Goal: Task Accomplishment & Management: Manage account settings

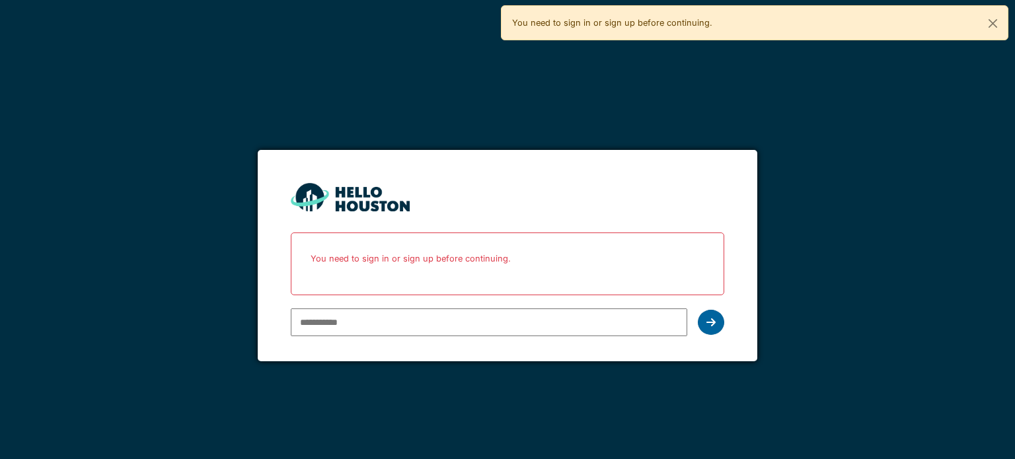
type input "**********"
click at [719, 317] on div at bounding box center [711, 322] width 26 height 25
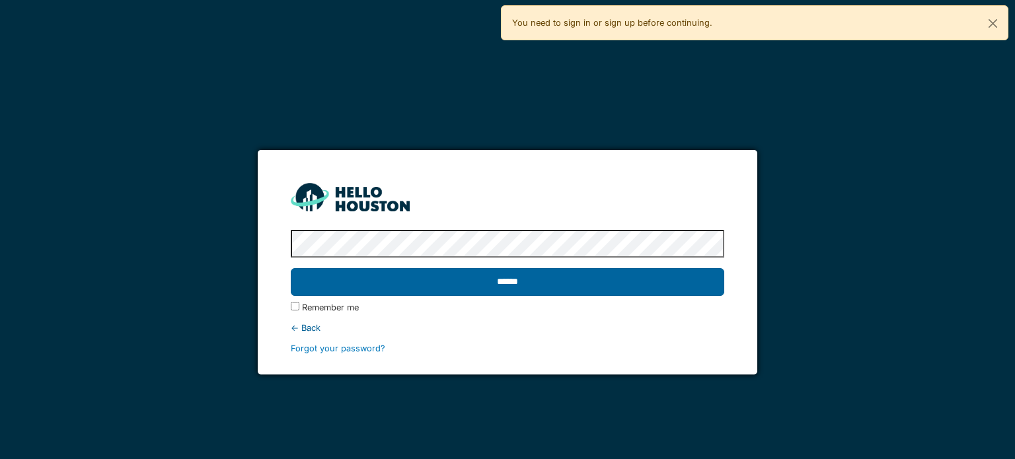
click at [658, 282] on input "******" at bounding box center [507, 282] width 433 height 28
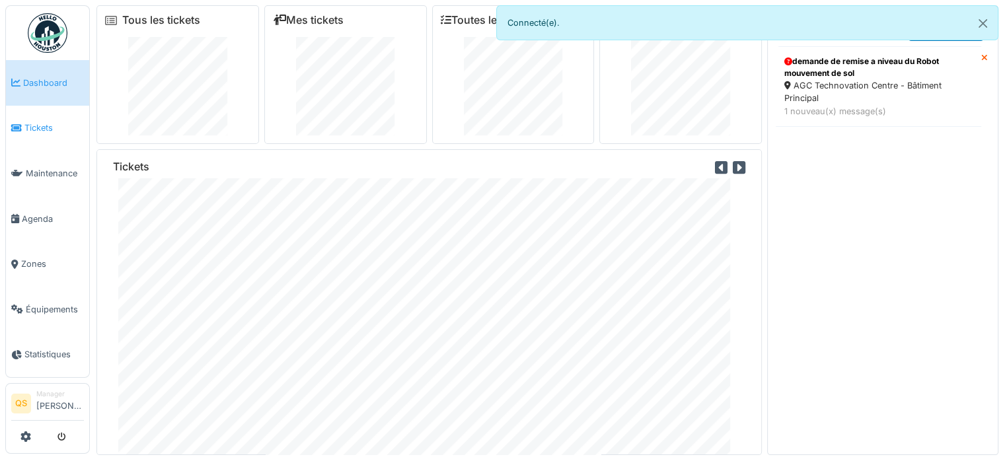
click at [56, 122] on span "Tickets" at bounding box center [53, 128] width 59 height 13
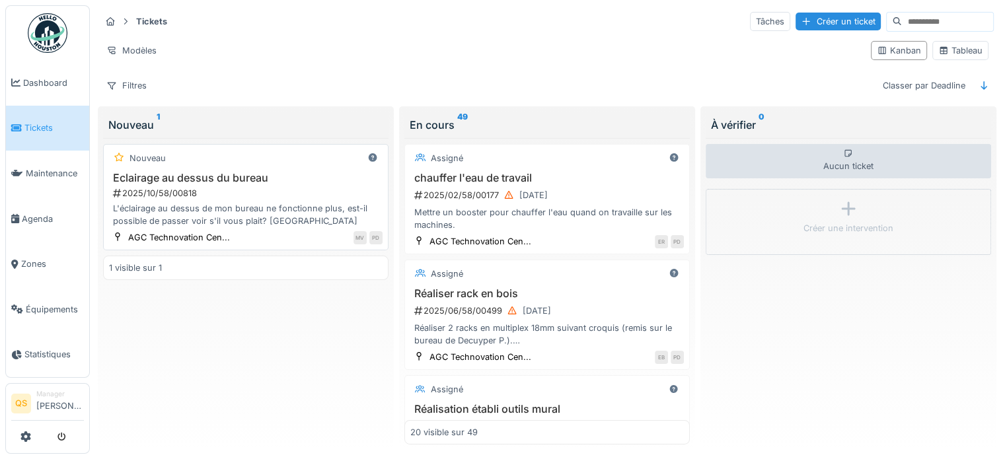
click at [238, 182] on h3 "Eclairage au dessus du bureau" at bounding box center [246, 178] width 274 height 13
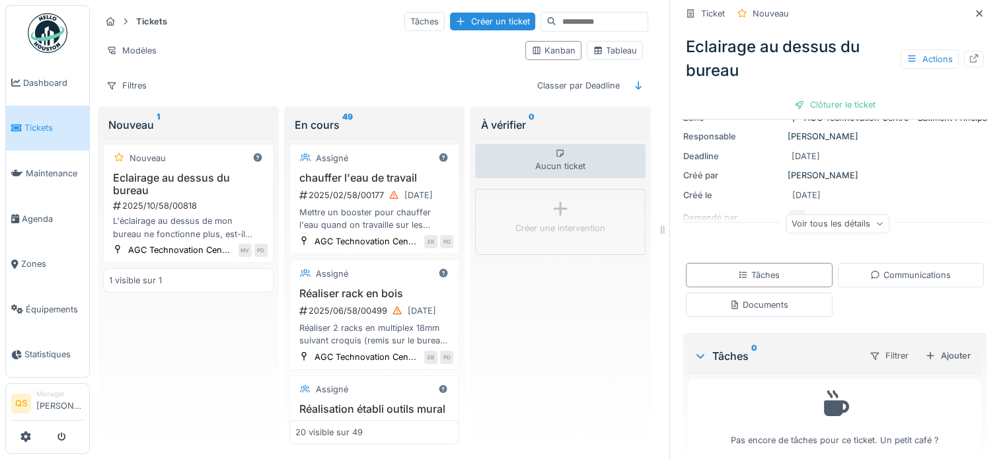
scroll to position [124, 0]
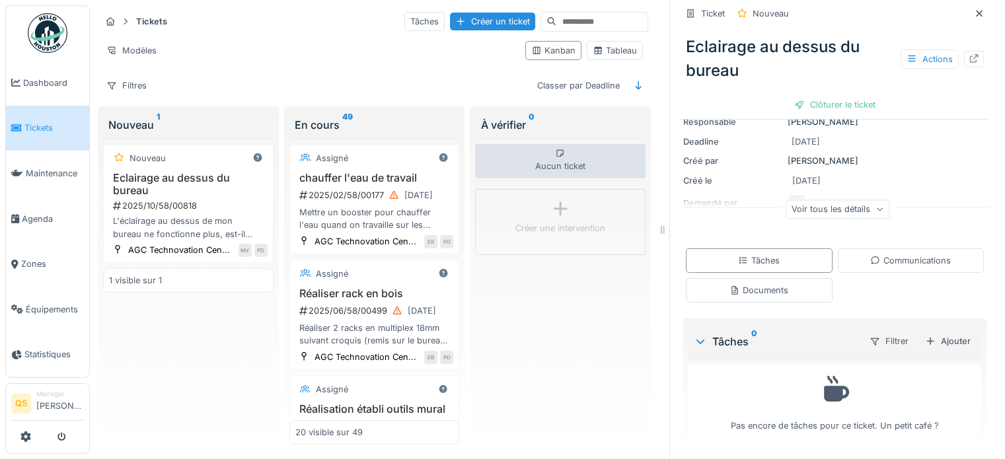
click at [845, 215] on div "Voir tous les détails" at bounding box center [838, 209] width 104 height 19
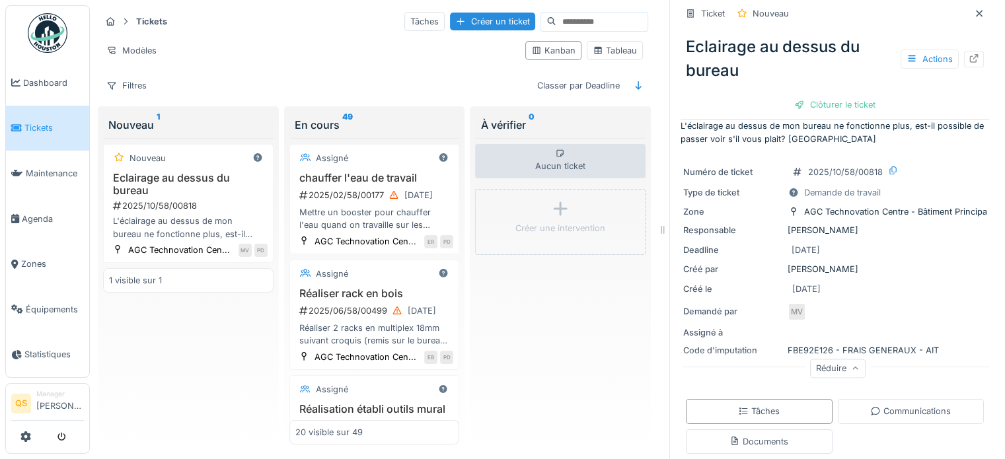
scroll to position [0, 0]
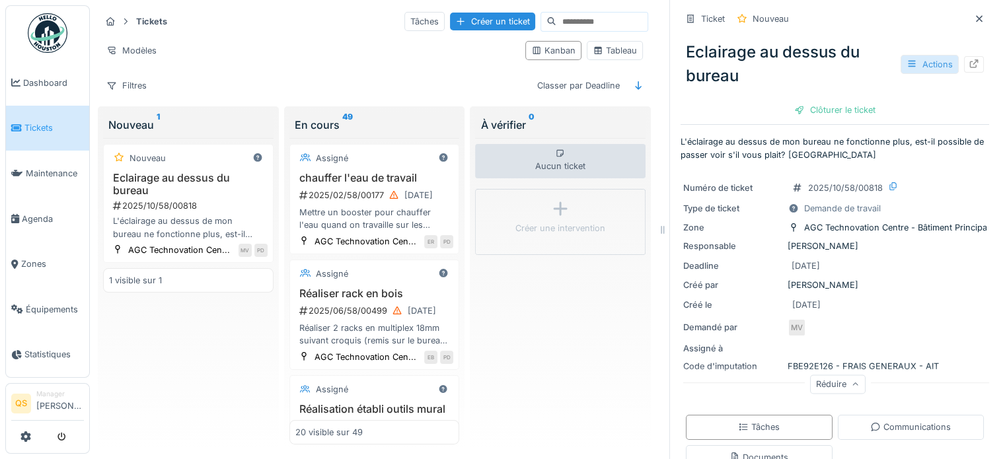
click at [913, 63] on div "Actions" at bounding box center [930, 64] width 58 height 19
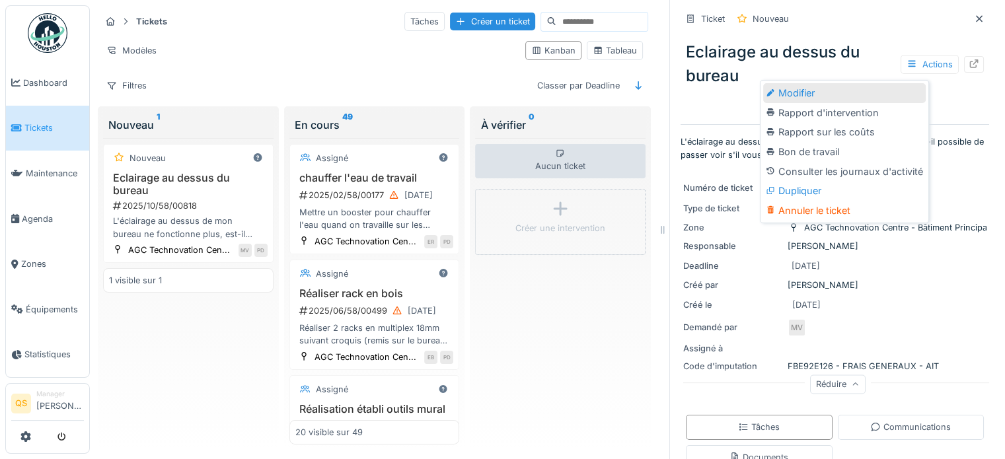
click at [837, 95] on div "Modifier" at bounding box center [844, 93] width 163 height 20
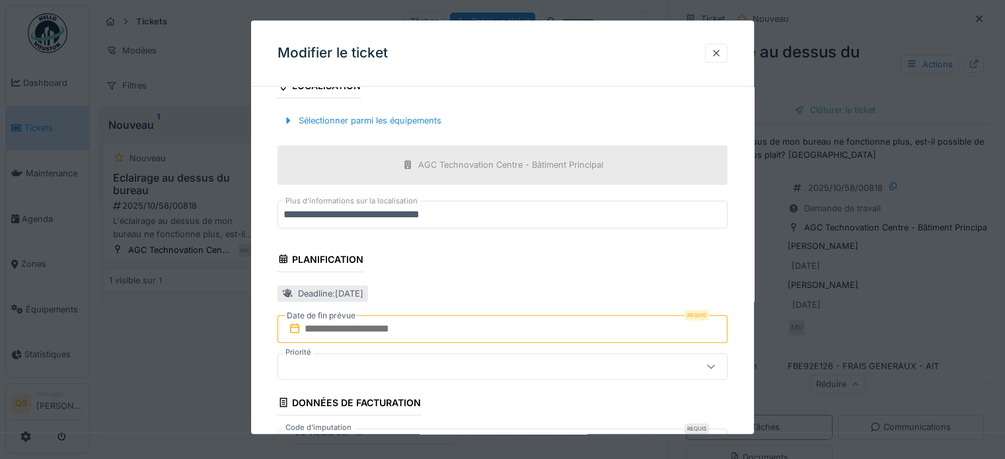
scroll to position [397, 0]
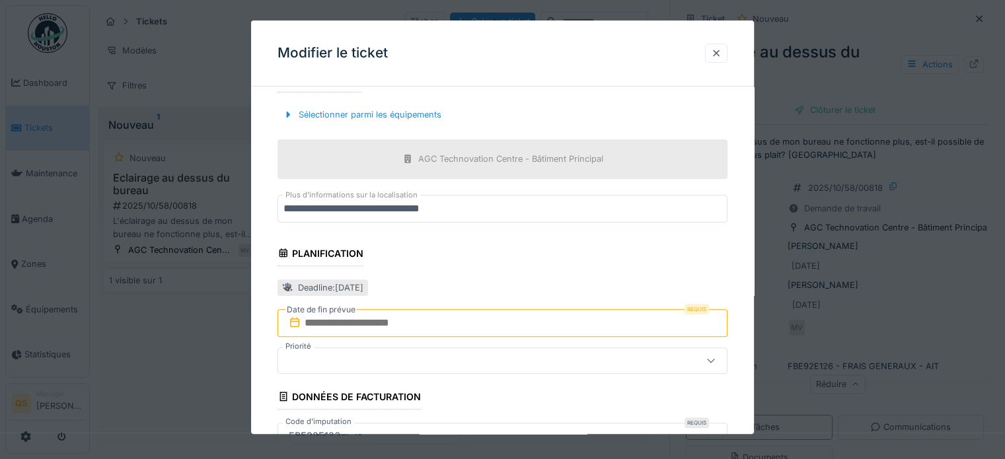
click at [347, 325] on input "text" at bounding box center [503, 323] width 450 height 28
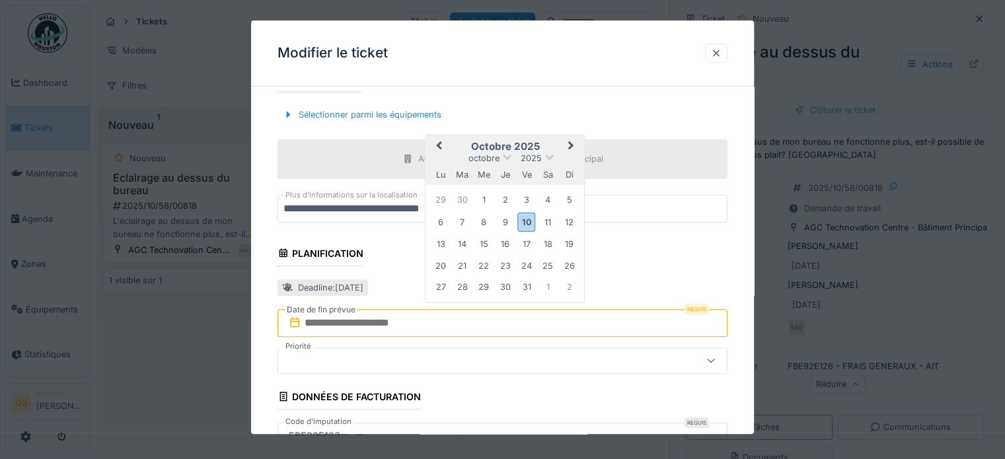
click at [449, 242] on div "13 14 15 16 17 18 19" at bounding box center [505, 244] width 150 height 21
click at [445, 243] on div "13" at bounding box center [441, 244] width 18 height 18
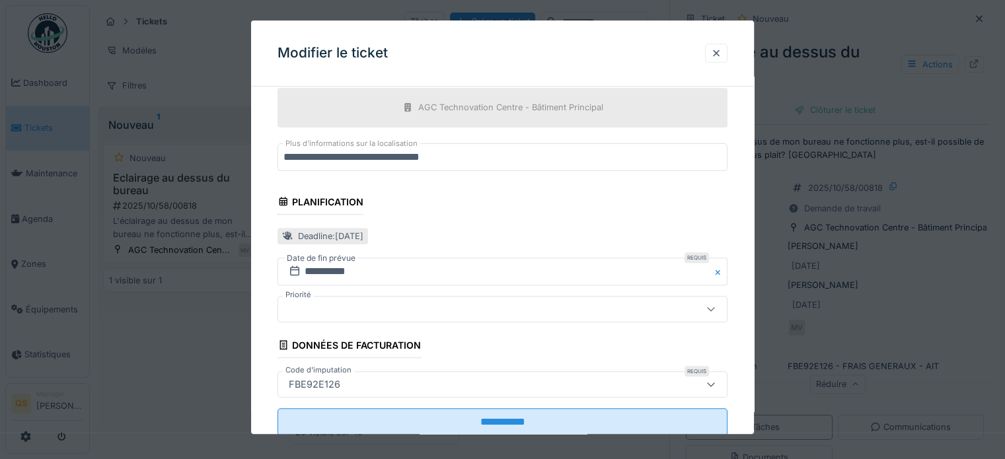
scroll to position [484, 0]
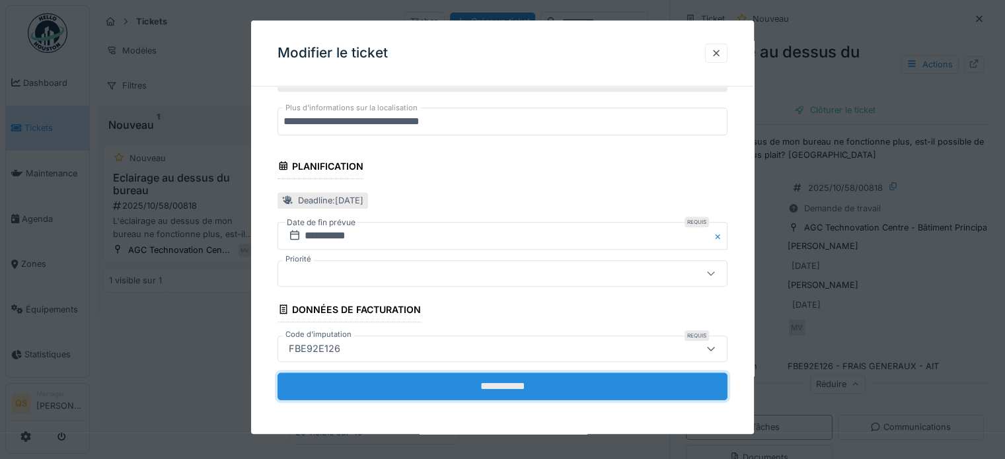
click at [403, 381] on input "**********" at bounding box center [503, 387] width 450 height 28
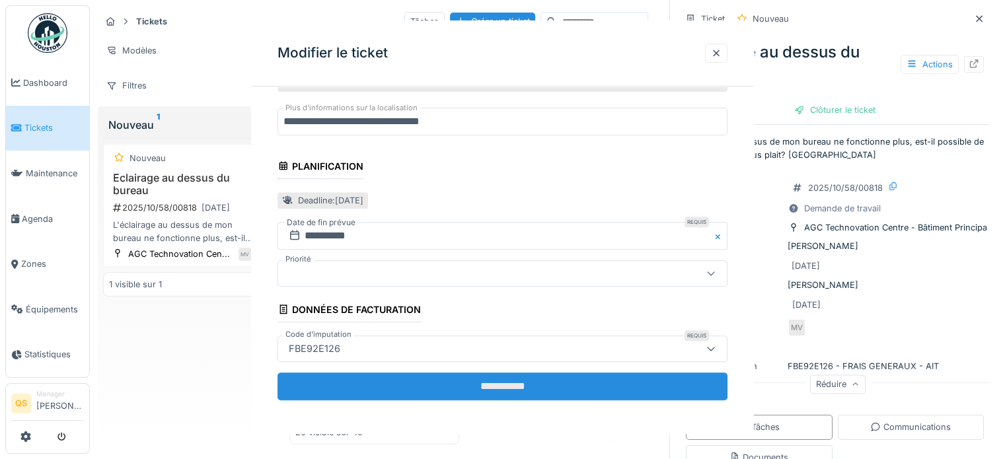
scroll to position [0, 0]
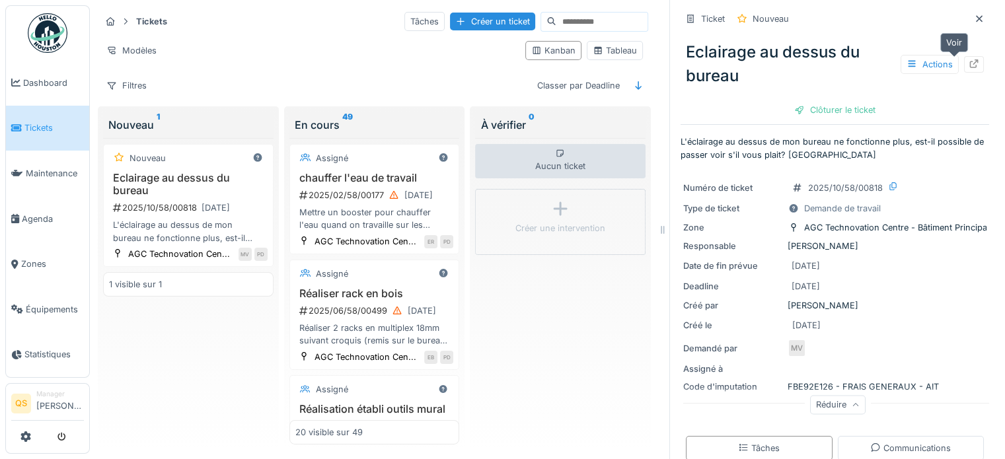
click at [969, 63] on icon at bounding box center [974, 63] width 11 height 9
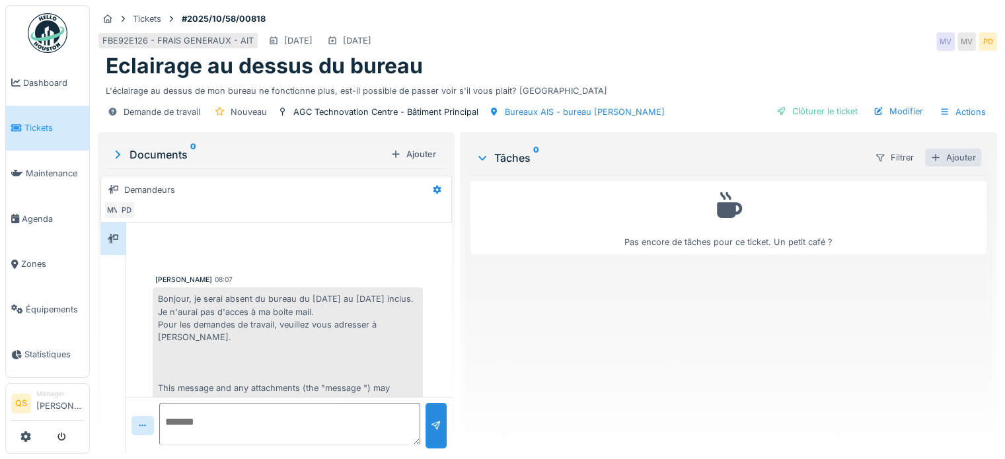
scroll to position [146, 0]
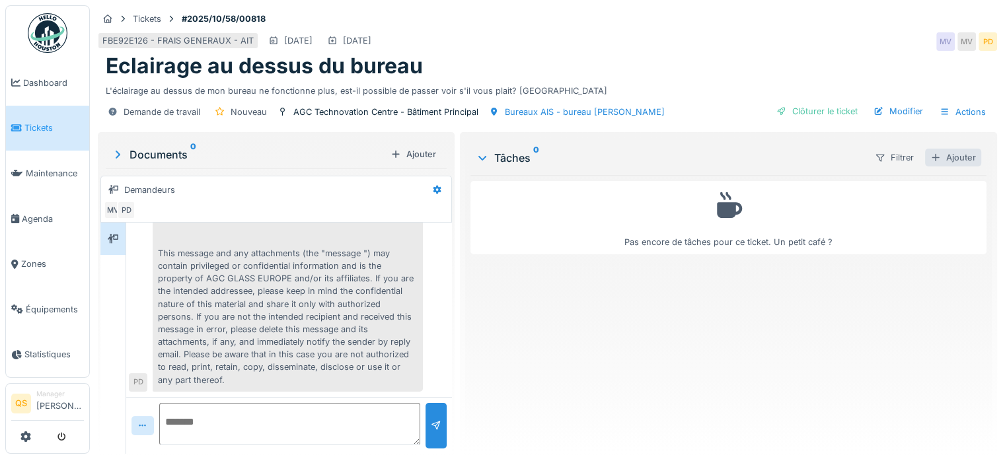
click at [943, 152] on div "Ajouter" at bounding box center [953, 158] width 56 height 18
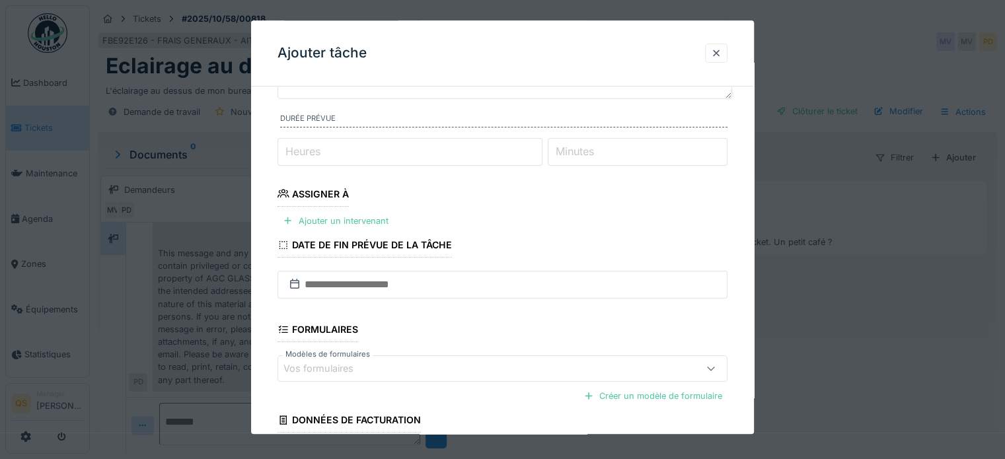
scroll to position [132, 0]
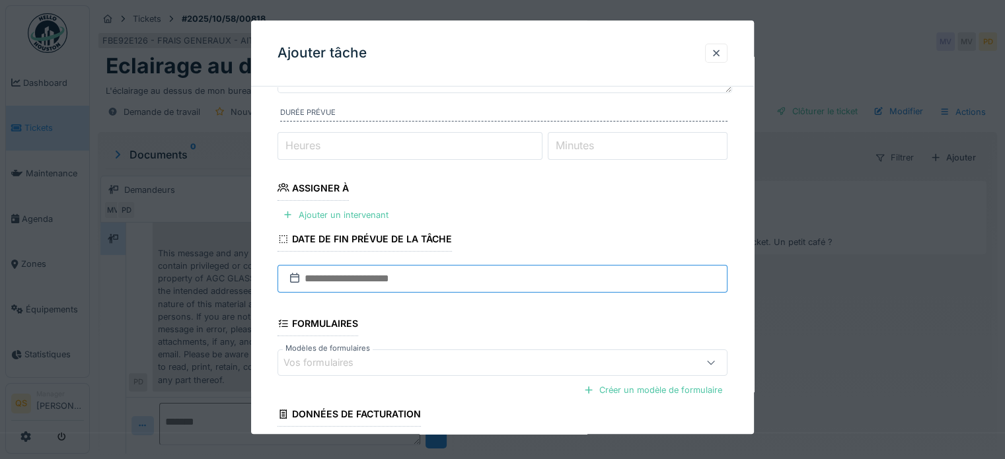
click at [333, 280] on input "text" at bounding box center [503, 279] width 450 height 28
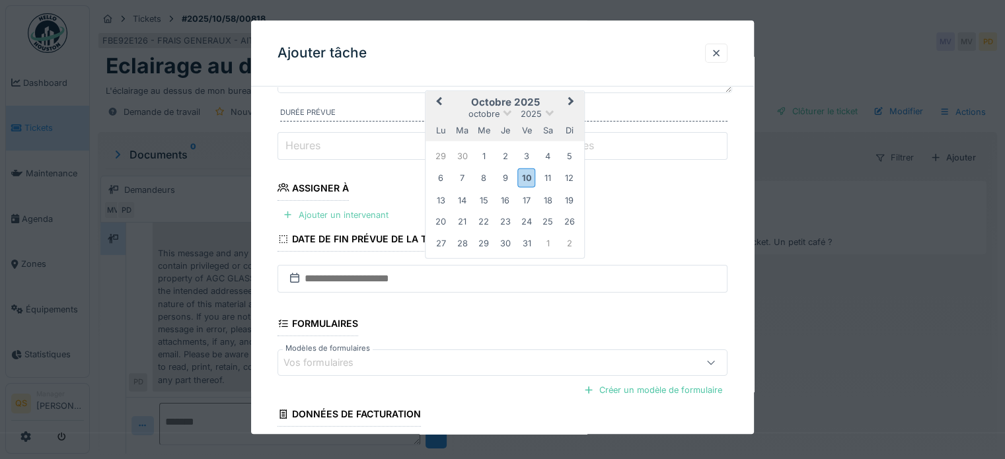
click at [328, 211] on div "Ajouter un intervenant" at bounding box center [336, 215] width 116 height 18
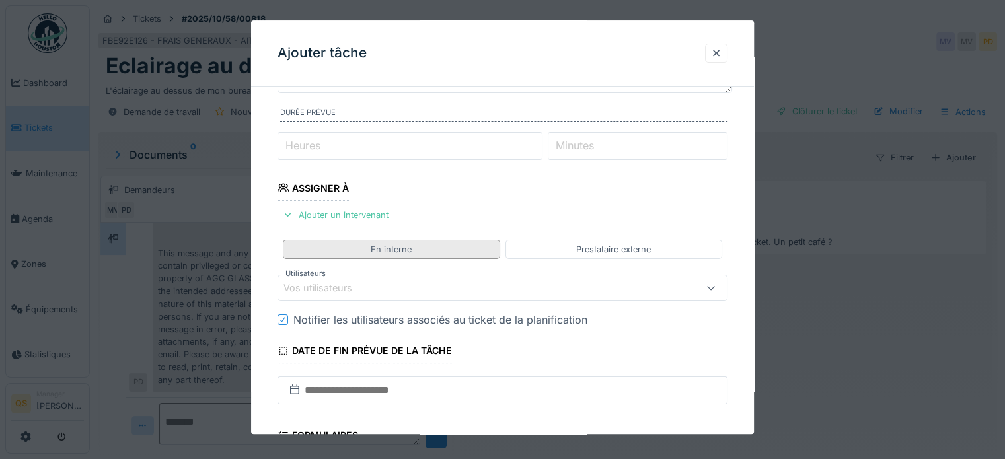
click at [330, 250] on div "En interne" at bounding box center [391, 249] width 217 height 19
click at [353, 285] on div "Vos utilisateurs" at bounding box center [327, 289] width 87 height 15
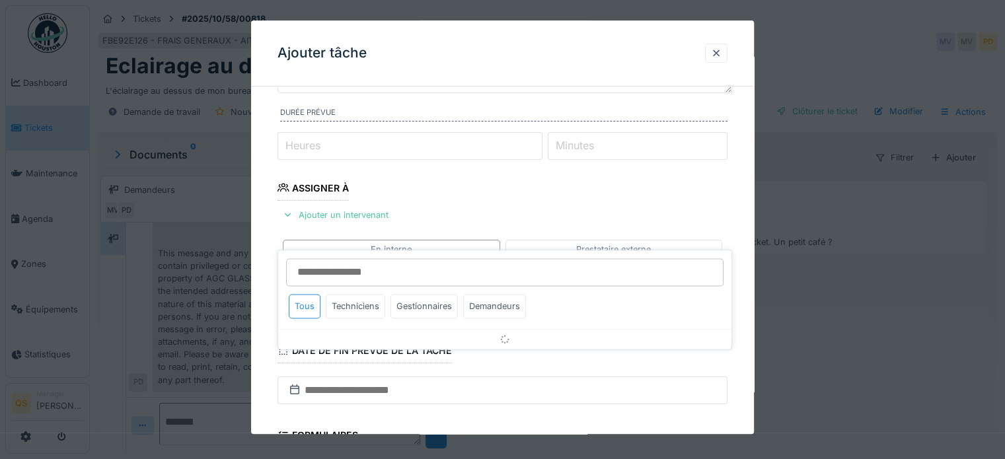
scroll to position [192, 0]
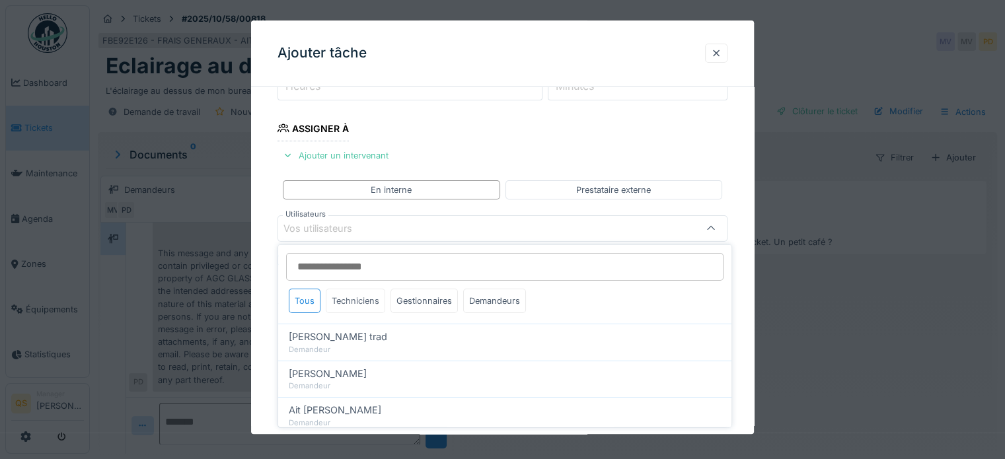
click at [360, 299] on div "Techniciens" at bounding box center [355, 301] width 59 height 24
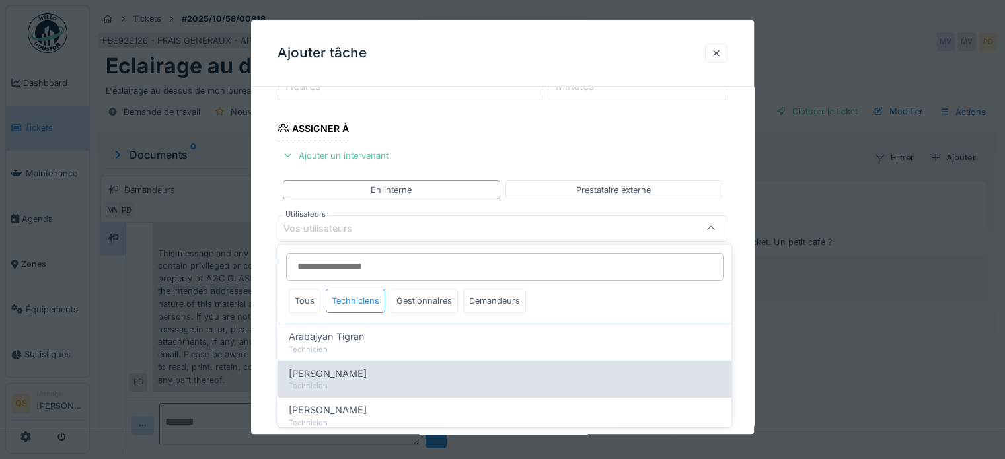
click at [354, 376] on span "Christophe Lorent" at bounding box center [328, 373] width 78 height 15
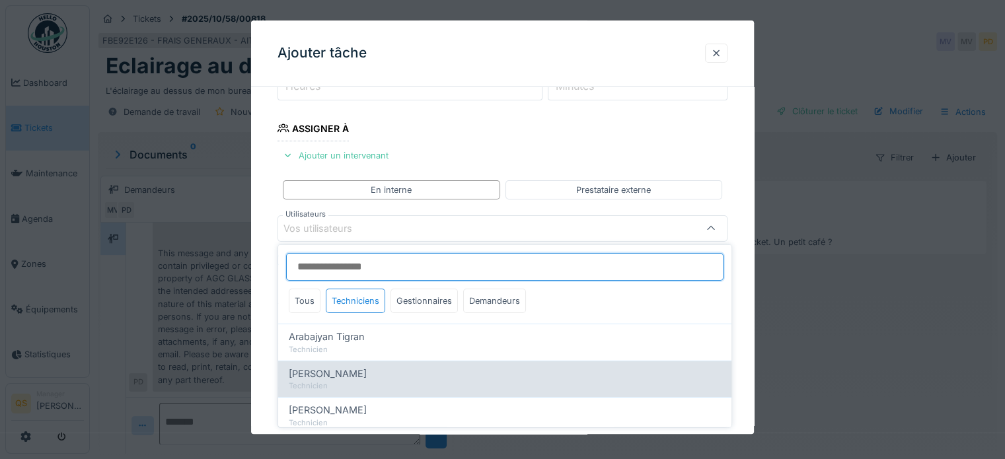
type input "****"
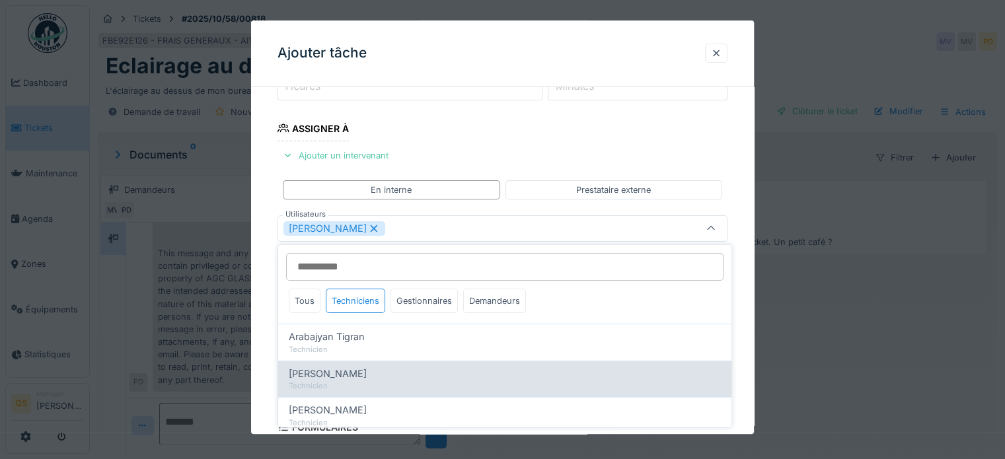
click at [333, 379] on span "Christophe Lorent" at bounding box center [328, 373] width 78 height 15
click at [311, 374] on span "Christophe Lorent" at bounding box center [328, 373] width 78 height 15
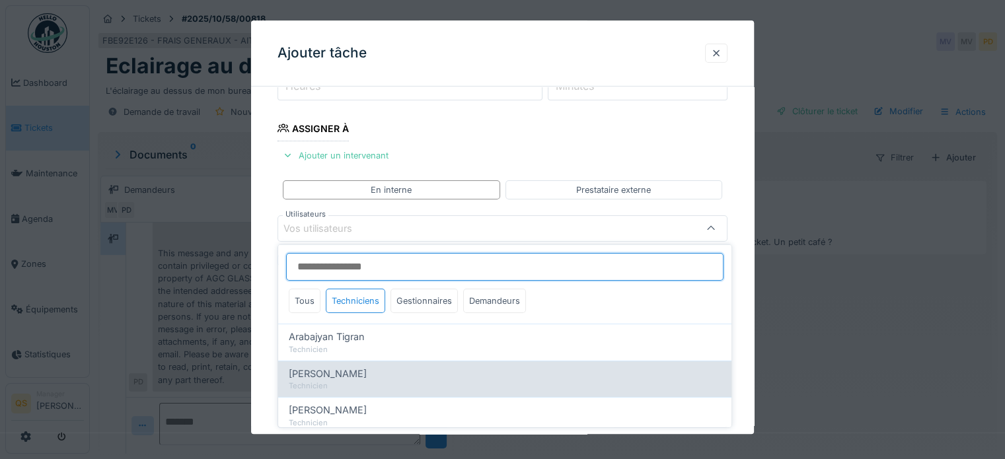
type input "****"
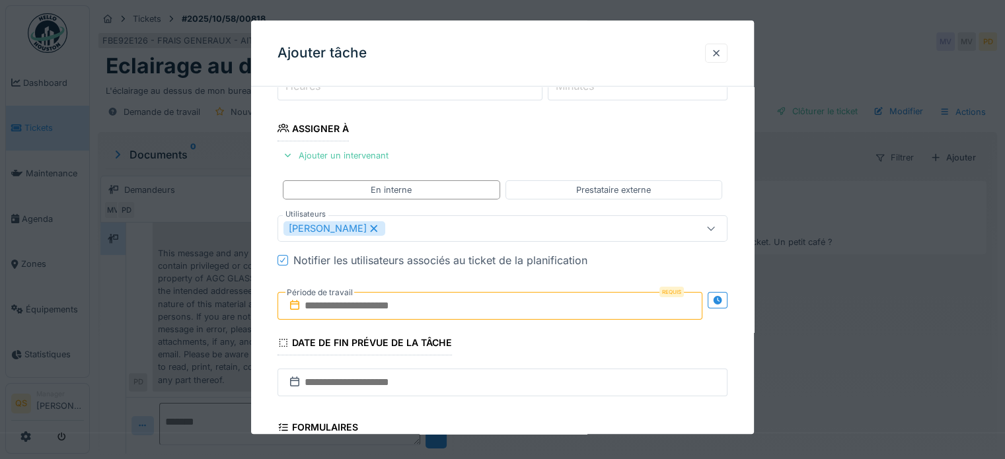
click at [267, 286] on div "**********" at bounding box center [502, 275] width 503 height 741
click at [316, 303] on input "text" at bounding box center [490, 306] width 425 height 28
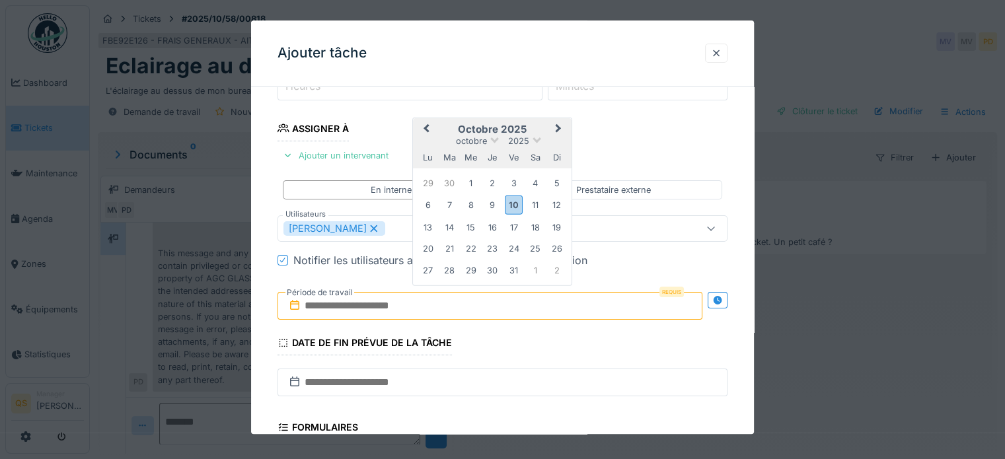
click at [460, 238] on div "20 21 22 23 24 25 26" at bounding box center [493, 248] width 150 height 21
click at [431, 228] on div "13" at bounding box center [428, 228] width 18 height 18
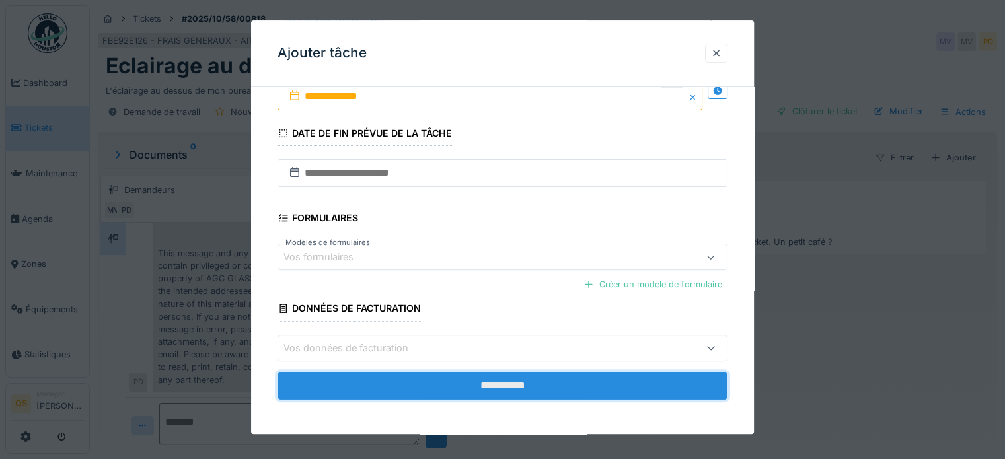
click at [419, 372] on input "**********" at bounding box center [503, 386] width 450 height 28
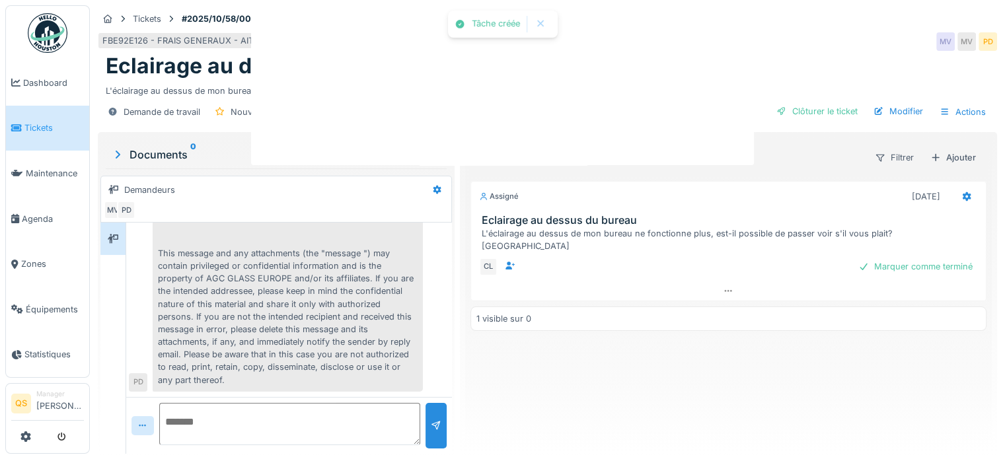
scroll to position [0, 0]
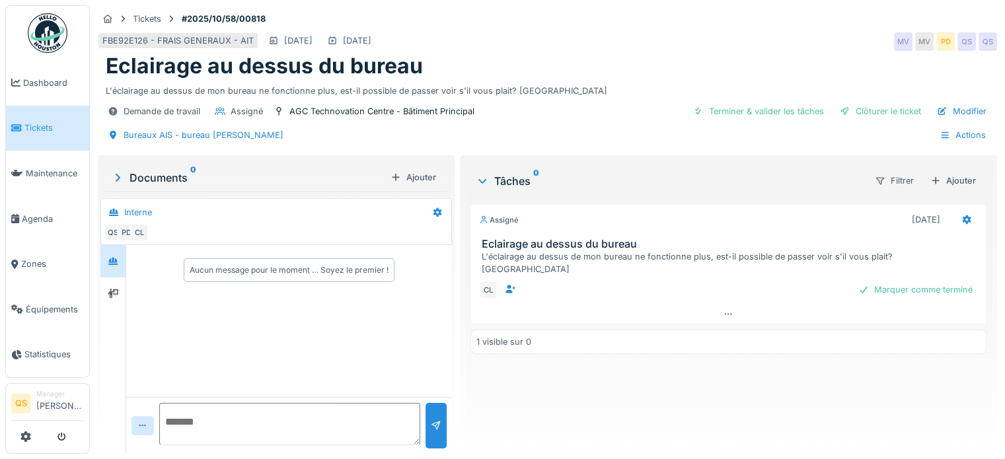
click at [35, 137] on link "Tickets" at bounding box center [47, 129] width 83 height 46
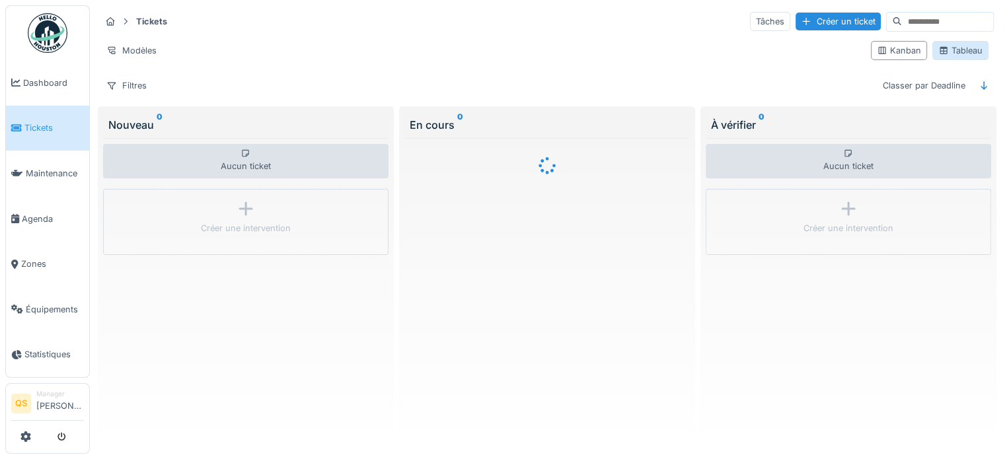
click at [950, 52] on div "Tableau" at bounding box center [961, 50] width 44 height 13
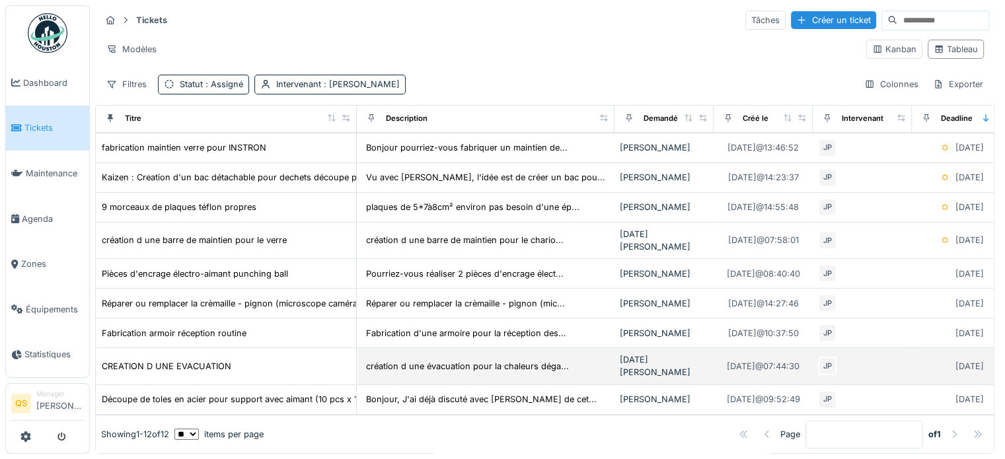
scroll to position [11, 0]
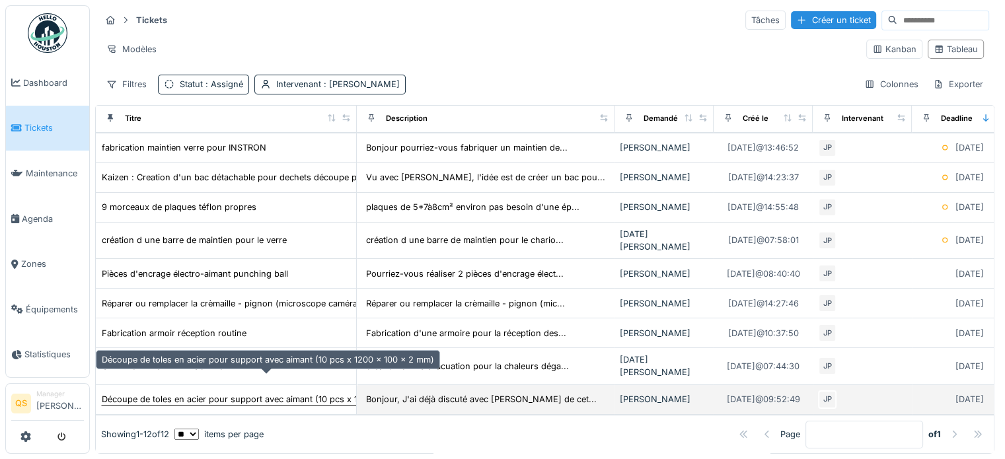
click at [210, 393] on div "Découpe de toles en acier pour support avec aimant (10 pcs x 1200 x 100 x 2 mm)" at bounding box center [268, 399] width 332 height 13
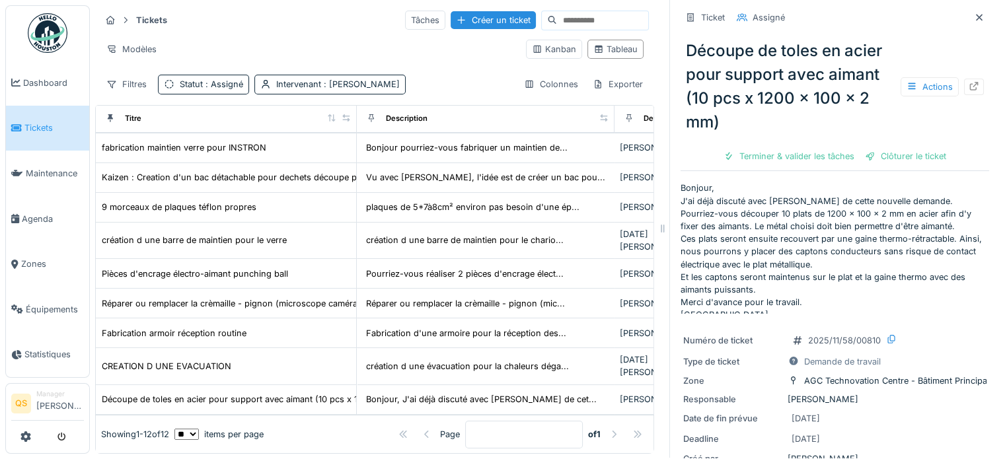
click at [17, 124] on icon at bounding box center [16, 128] width 11 height 9
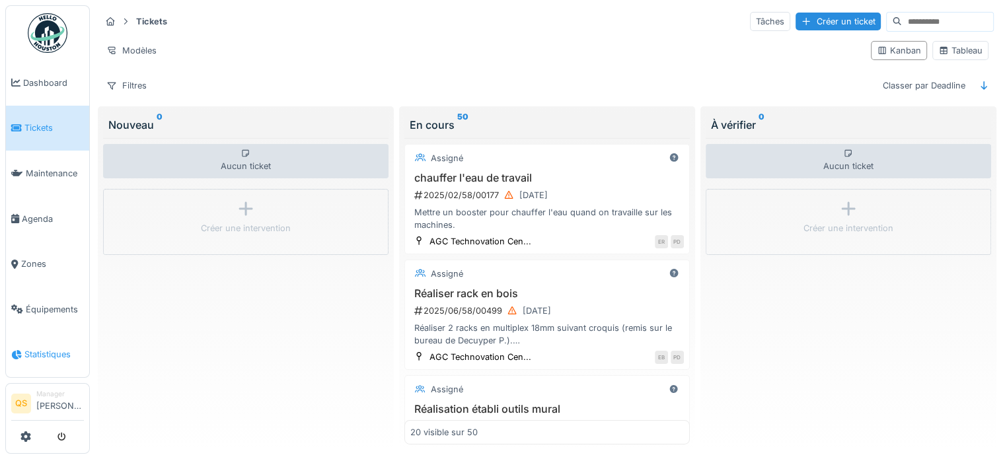
click at [36, 348] on span "Statistiques" at bounding box center [53, 354] width 59 height 13
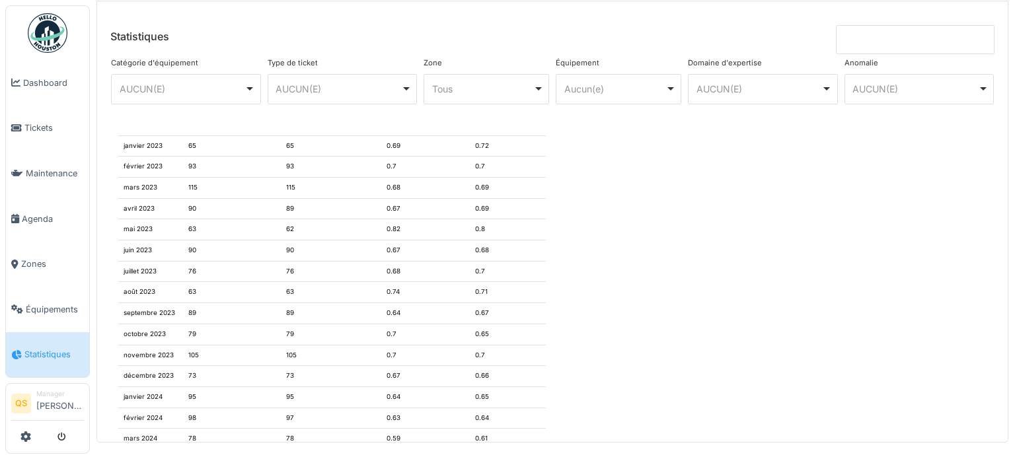
scroll to position [1422, 0]
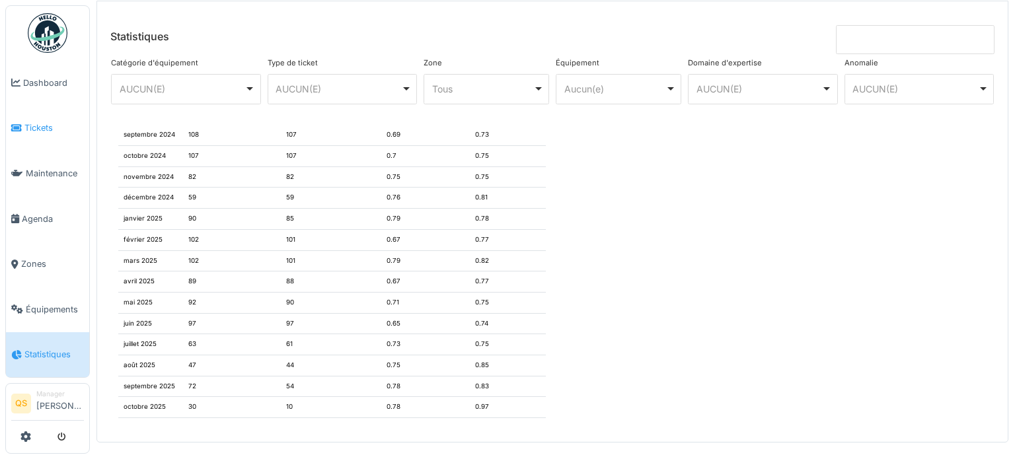
click at [21, 122] on li "Tickets" at bounding box center [47, 128] width 73 height 13
